Goal: Task Accomplishment & Management: Manage account settings

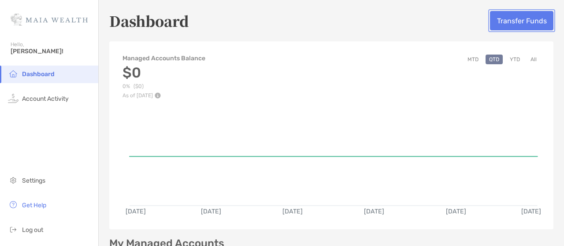
click at [509, 16] on button "Transfer Funds" at bounding box center [521, 20] width 63 height 19
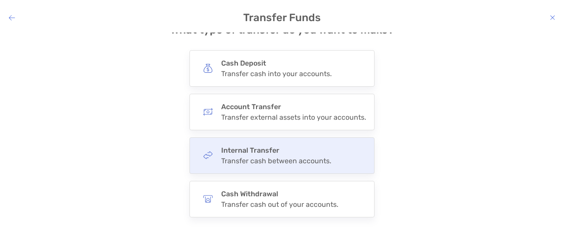
scroll to position [44, 0]
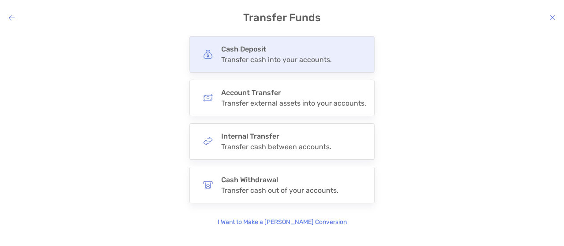
click at [250, 57] on div "Transfer cash into your accounts." at bounding box center [276, 60] width 111 height 8
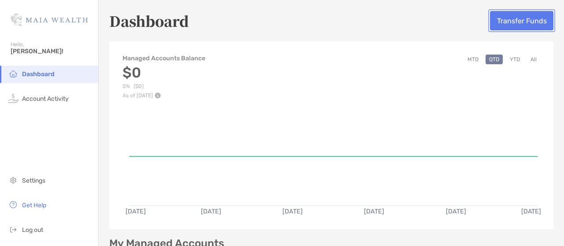
click at [503, 20] on button "Transfer Funds" at bounding box center [521, 20] width 63 height 19
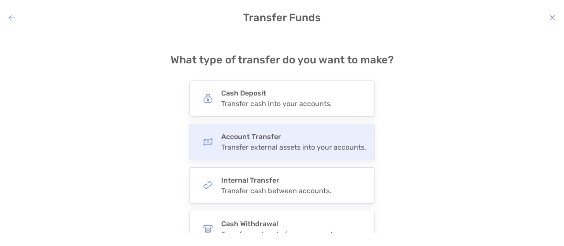
click at [296, 149] on div "Transfer external assets into your accounts." at bounding box center [293, 147] width 145 height 8
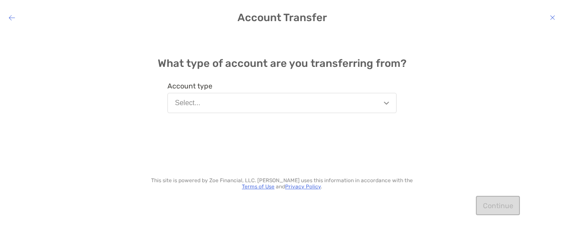
click at [245, 98] on button "Select..." at bounding box center [282, 103] width 229 height 20
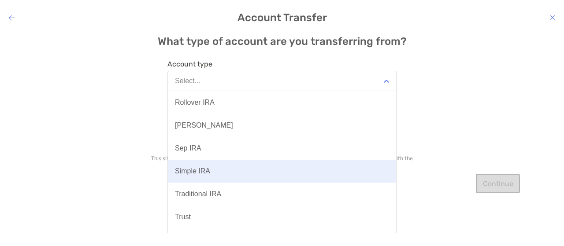
scroll to position [41, 0]
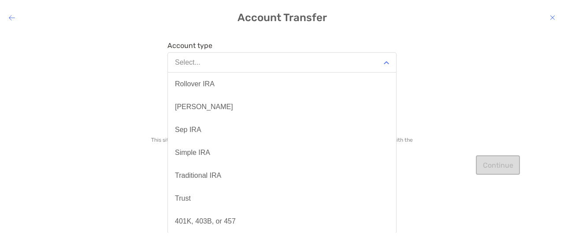
click at [492, 213] on div "What type of account are you transferring from? Account type Select... Benefici…" at bounding box center [282, 133] width 564 height 201
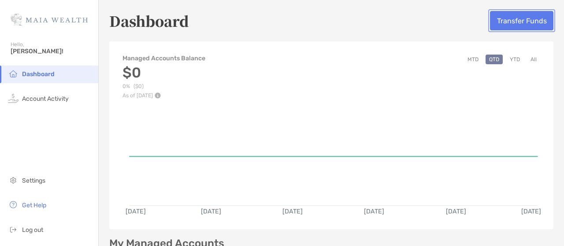
click at [499, 21] on button "Transfer Funds" at bounding box center [521, 20] width 63 height 19
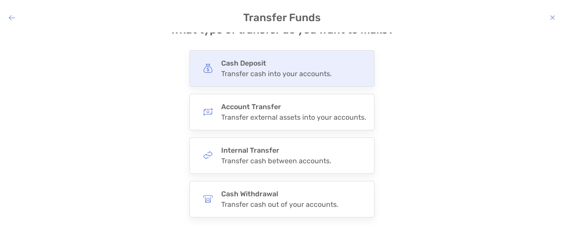
scroll to position [44, 0]
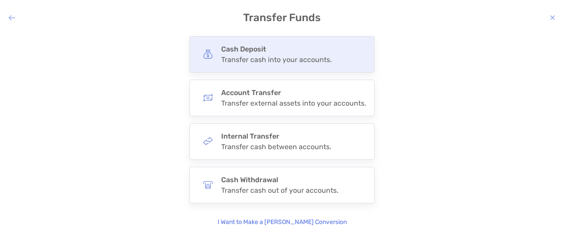
click at [247, 55] on div "Cash Deposit Transfer cash into your accounts." at bounding box center [276, 54] width 111 height 19
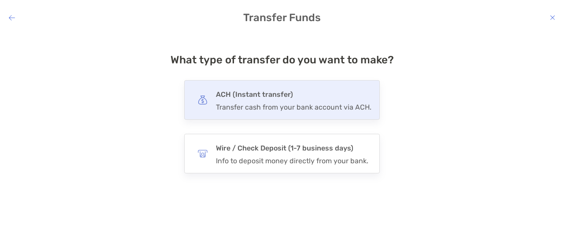
click at [292, 104] on div "Transfer cash from your bank account via ACH." at bounding box center [294, 107] width 156 height 8
click at [0, 0] on input "***" at bounding box center [0, 0] width 0 height 0
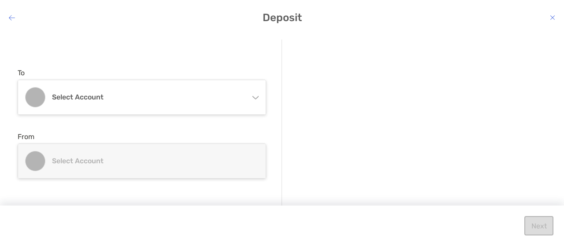
click at [258, 97] on icon "modal" at bounding box center [255, 96] width 7 height 7
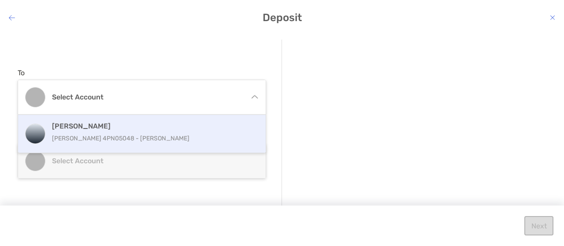
click at [192, 127] on h4 "[PERSON_NAME]" at bounding box center [151, 126] width 199 height 8
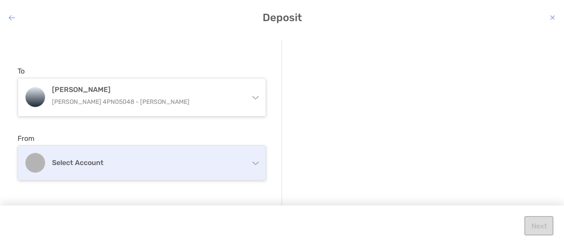
click at [179, 159] on h4 "Select account" at bounding box center [147, 163] width 190 height 8
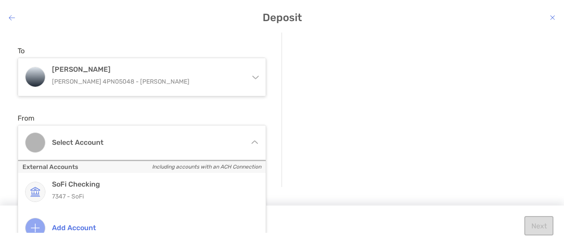
scroll to position [32, 0]
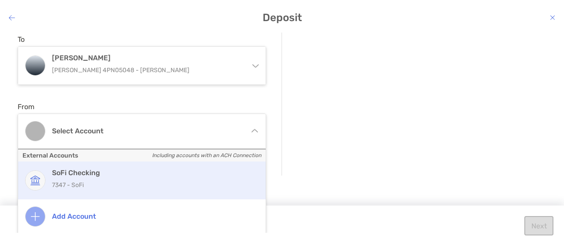
click at [166, 175] on h4 "SoFi Checking" at bounding box center [151, 173] width 199 height 8
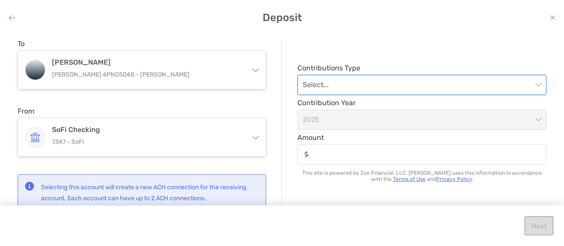
click at [379, 82] on input "modal" at bounding box center [418, 84] width 230 height 19
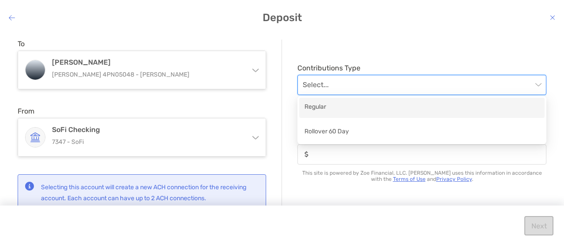
click at [358, 109] on div "Regular" at bounding box center [422, 107] width 235 height 11
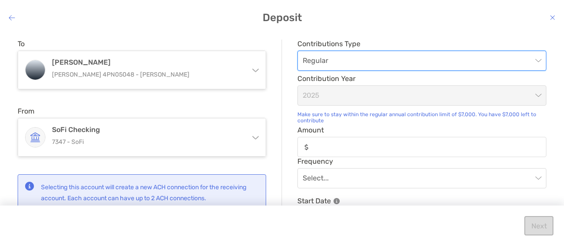
click at [338, 97] on span "2025" at bounding box center [422, 95] width 239 height 19
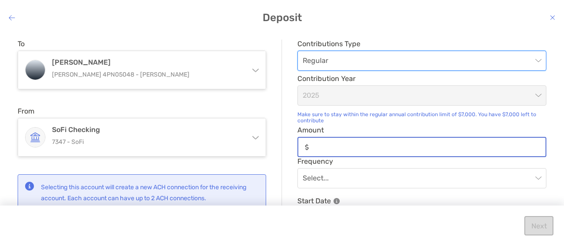
click at [322, 144] on input "Amount" at bounding box center [429, 147] width 233 height 7
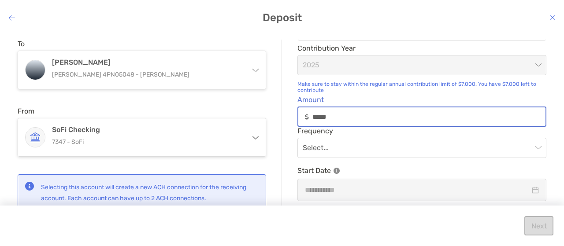
scroll to position [44, 0]
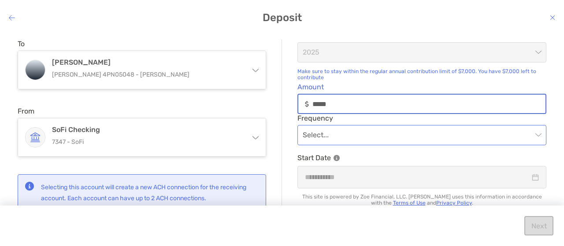
type input "*****"
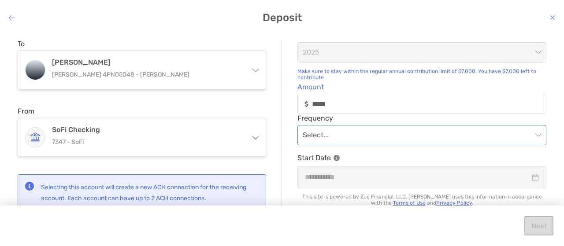
click at [327, 138] on input "modal" at bounding box center [418, 135] width 230 height 19
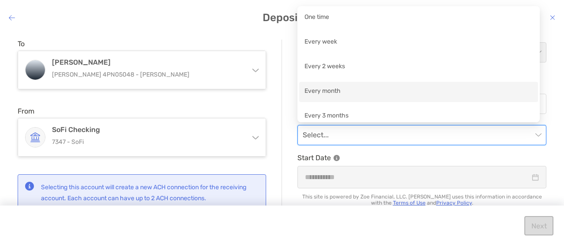
click at [352, 88] on div "Every month" at bounding box center [419, 91] width 228 height 11
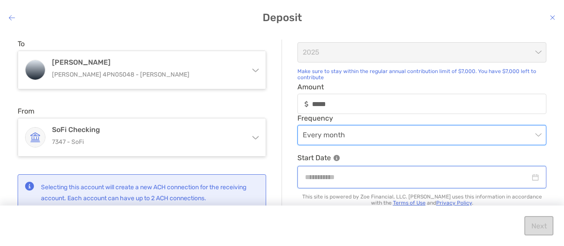
click at [366, 172] on input "modal" at bounding box center [417, 177] width 225 height 11
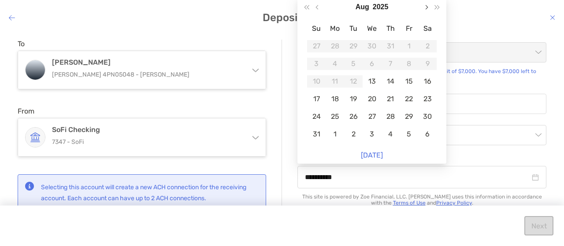
click at [424, 7] on span "Next month (PageDown)" at bounding box center [426, 7] width 4 height 4
type input "**********"
click at [338, 44] on div "1" at bounding box center [335, 46] width 12 height 12
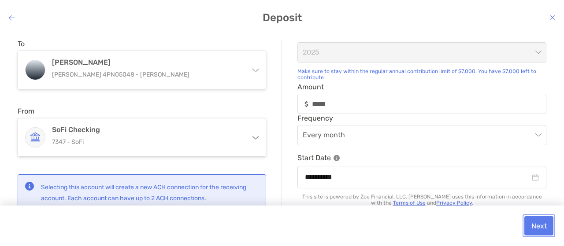
click at [545, 225] on button "Next" at bounding box center [539, 225] width 29 height 19
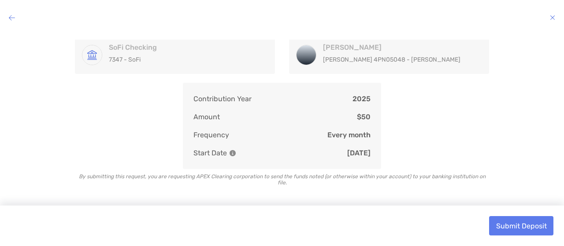
scroll to position [39, 0]
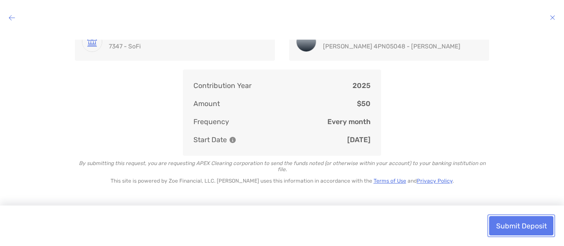
click at [522, 231] on button "Submit Deposit" at bounding box center [521, 225] width 64 height 19
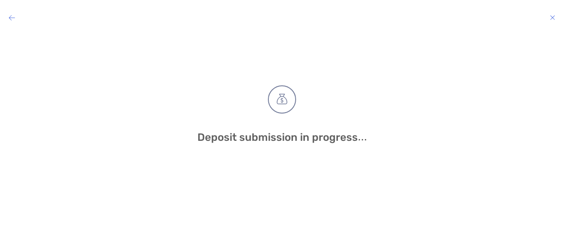
scroll to position [0, 0]
